Goal: Transaction & Acquisition: Subscribe to service/newsletter

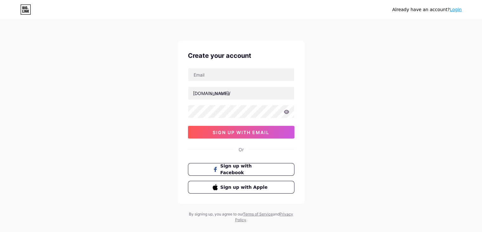
scroll to position [11, 0]
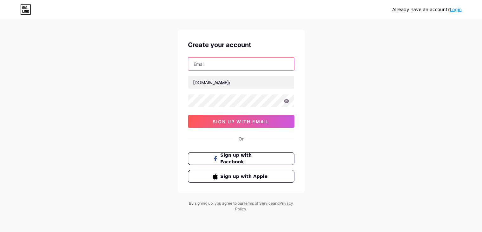
click at [206, 63] on input "text" at bounding box center [241, 63] width 106 height 13
type input "[EMAIL_ADDRESS][DOMAIN_NAME]"
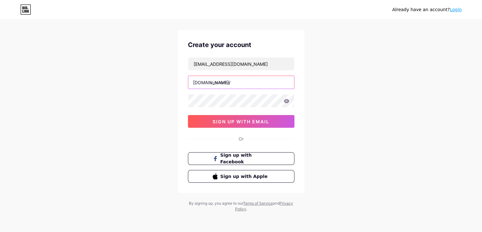
click at [220, 83] on input "text" at bounding box center [241, 82] width 106 height 13
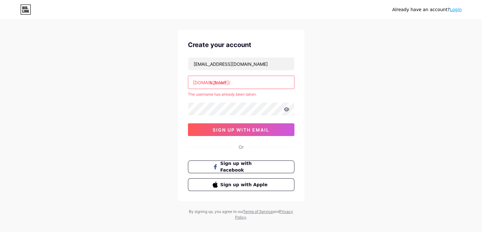
click at [243, 86] on input "b2bcert" at bounding box center [241, 82] width 106 height 13
type input "b"
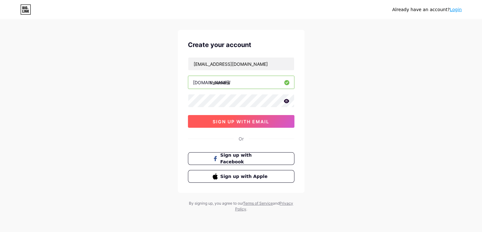
type input "thulasianii"
click at [240, 120] on span "sign up with email" at bounding box center [241, 121] width 57 height 5
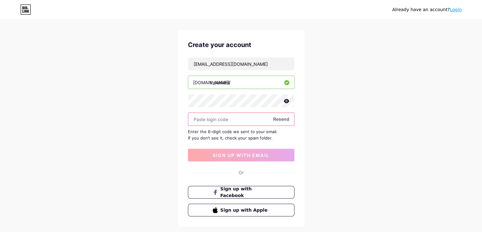
click at [208, 122] on input "text" at bounding box center [241, 119] width 106 height 13
paste input "847380"
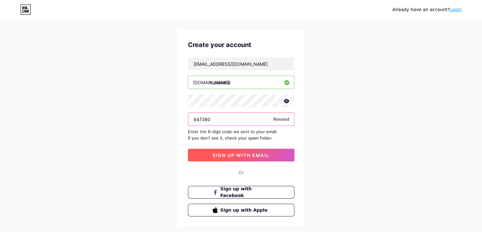
type input "847380"
click at [237, 152] on span "sign up with email" at bounding box center [241, 154] width 57 height 5
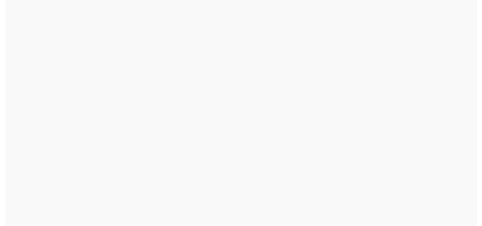
scroll to position [0, 0]
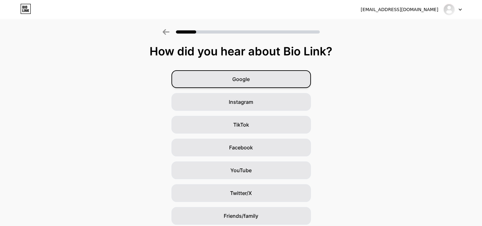
click at [236, 83] on span "Google" at bounding box center [241, 79] width 17 height 8
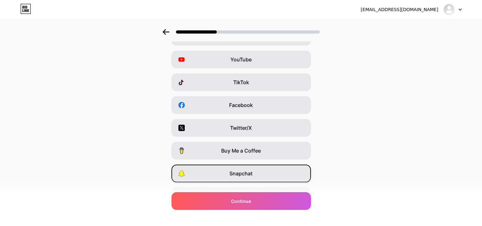
scroll to position [79, 0]
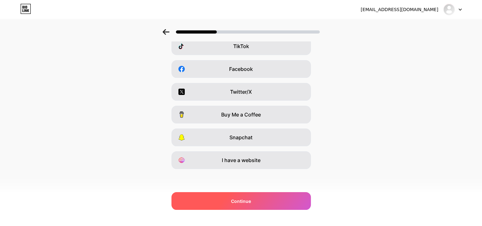
click at [231, 203] on div "Continue" at bounding box center [242, 202] width 140 height 18
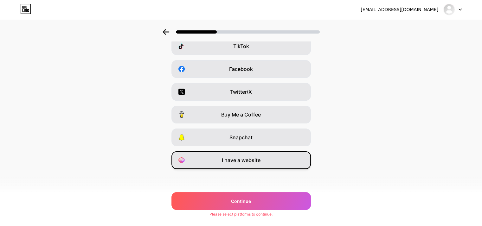
click at [236, 156] on div "I have a website" at bounding box center [242, 161] width 140 height 18
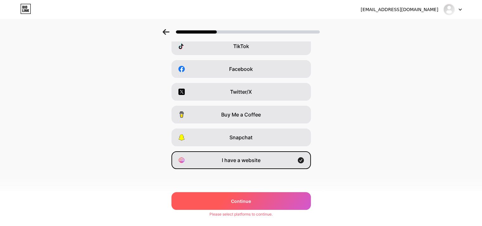
click at [235, 200] on span "Continue" at bounding box center [241, 201] width 20 height 7
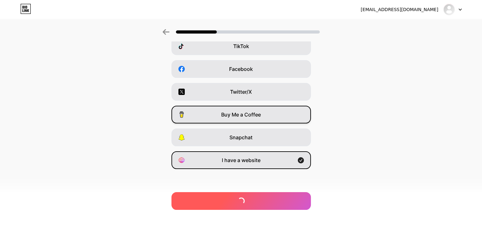
scroll to position [0, 0]
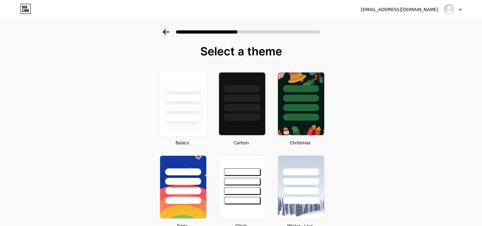
click at [175, 101] on div at bounding box center [183, 98] width 37 height 7
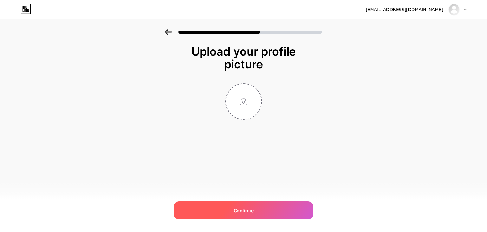
click at [243, 210] on span "Continue" at bounding box center [244, 210] width 20 height 7
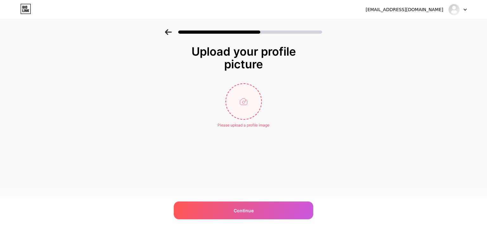
click at [246, 102] on input "file" at bounding box center [243, 101] width 35 height 35
type input "C:\fakepath\b2bcert logo.jfif"
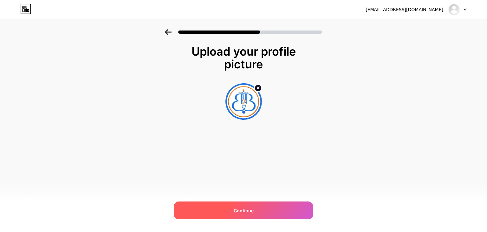
click at [252, 206] on div "Continue" at bounding box center [244, 210] width 140 height 18
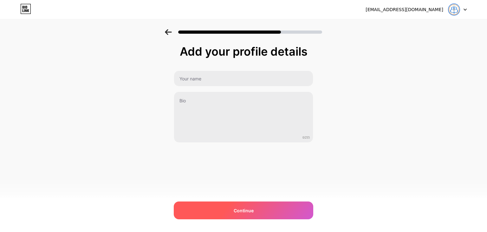
click at [245, 207] on span "Continue" at bounding box center [244, 210] width 20 height 7
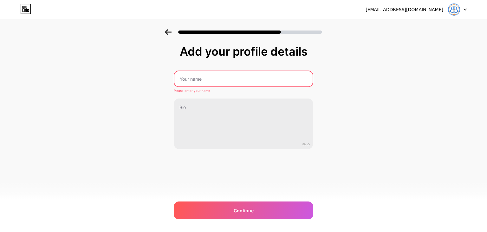
click at [193, 83] on input "text" at bounding box center [243, 78] width 138 height 15
type input "B2B CERT"
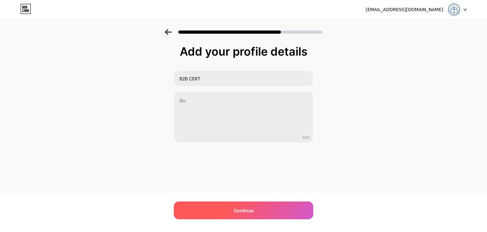
click at [234, 207] on span "Continue" at bounding box center [244, 210] width 20 height 7
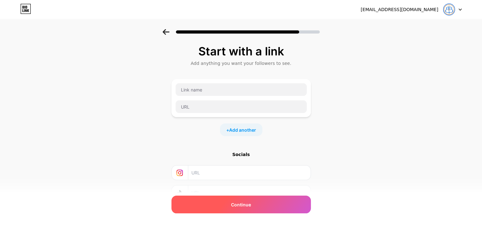
click at [246, 207] on span "Continue" at bounding box center [241, 205] width 20 height 7
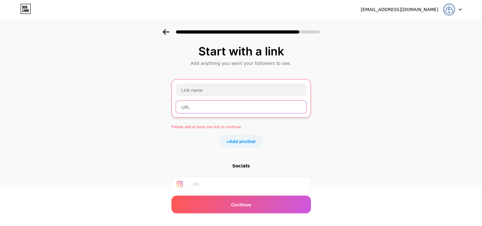
click at [195, 102] on input "text" at bounding box center [241, 107] width 131 height 13
click at [196, 108] on input "text" at bounding box center [241, 107] width 131 height 13
paste input "[URL][DOMAIN_NAME]"
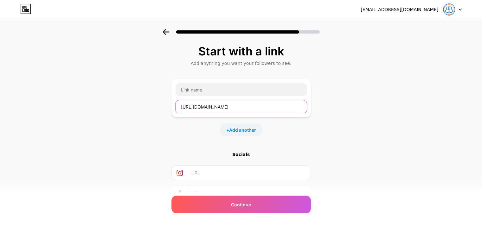
scroll to position [0, 2]
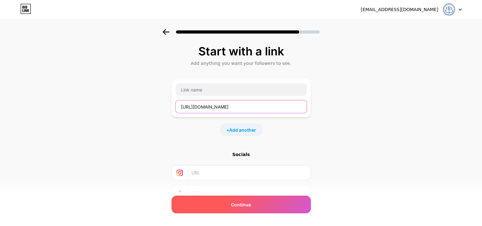
type input "[URL][DOMAIN_NAME]"
click at [251, 205] on span "Continue" at bounding box center [241, 205] width 20 height 7
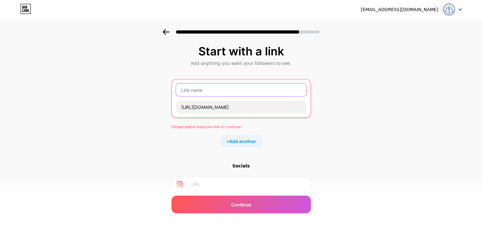
click at [199, 91] on input "text" at bounding box center [241, 90] width 131 height 13
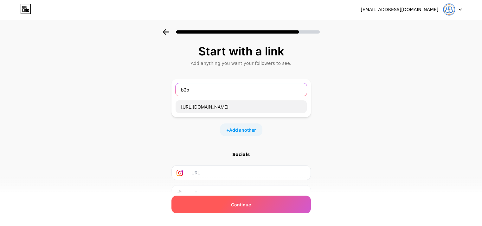
type input "b2b"
click at [244, 207] on span "Continue" at bounding box center [241, 205] width 20 height 7
click at [242, 206] on span "Continue" at bounding box center [241, 205] width 20 height 7
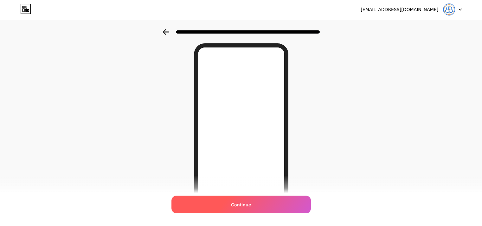
scroll to position [32, 0]
click at [240, 203] on span "Continue" at bounding box center [241, 205] width 20 height 7
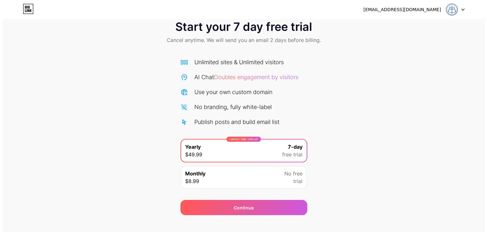
scroll to position [23, 0]
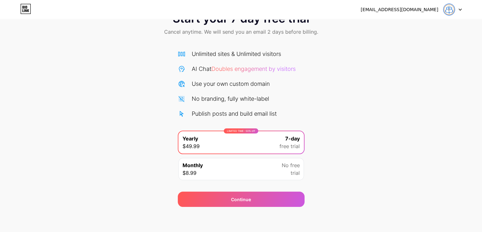
click at [230, 160] on div "Monthly $8.99 No free trial" at bounding box center [242, 169] width 126 height 22
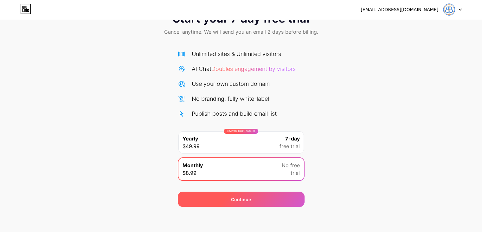
click at [228, 199] on div "Continue" at bounding box center [241, 198] width 127 height 15
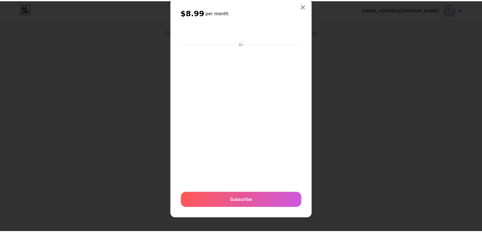
scroll to position [17, 0]
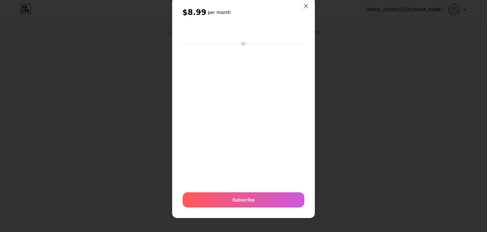
click at [304, 6] on icon at bounding box center [306, 5] width 5 height 5
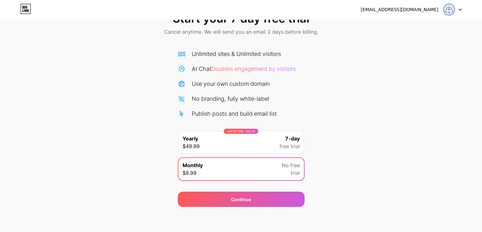
click at [450, 9] on img at bounding box center [449, 9] width 12 height 12
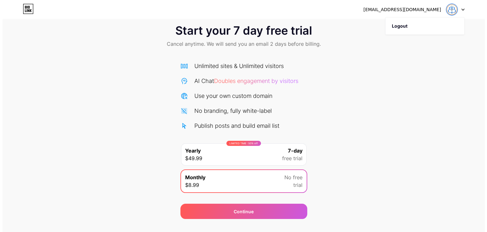
scroll to position [0, 0]
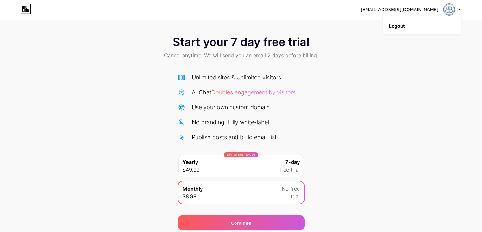
click at [23, 11] on icon at bounding box center [25, 9] width 11 height 10
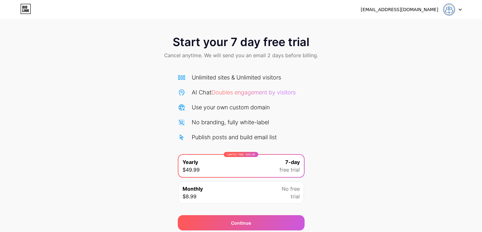
click at [212, 191] on div "Monthly $8.99 No free trial" at bounding box center [242, 192] width 126 height 22
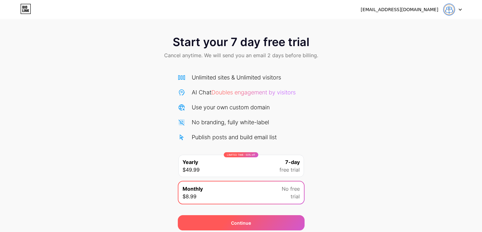
click at [222, 218] on div "Continue" at bounding box center [241, 222] width 127 height 15
